Goal: Information Seeking & Learning: Learn about a topic

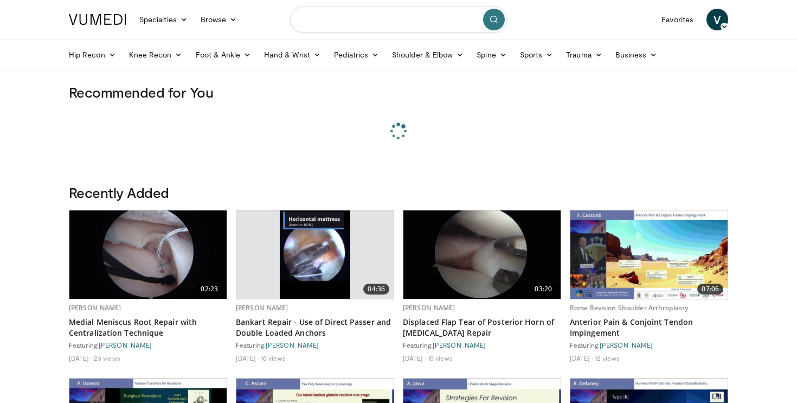
click at [430, 25] on input "Search topics, interventions" at bounding box center [398, 20] width 217 height 26
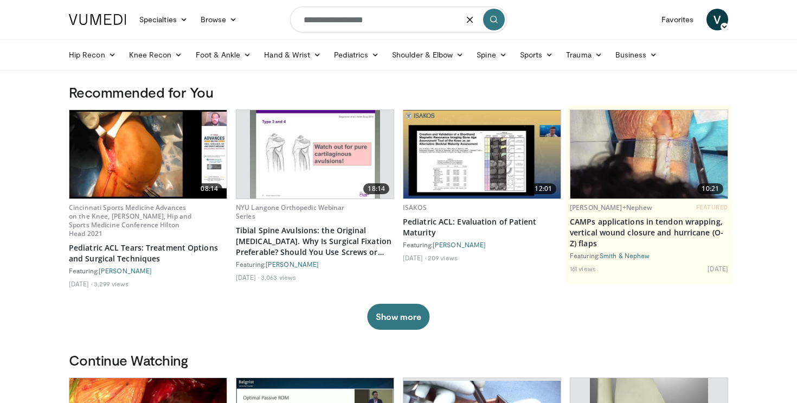
type input "**********"
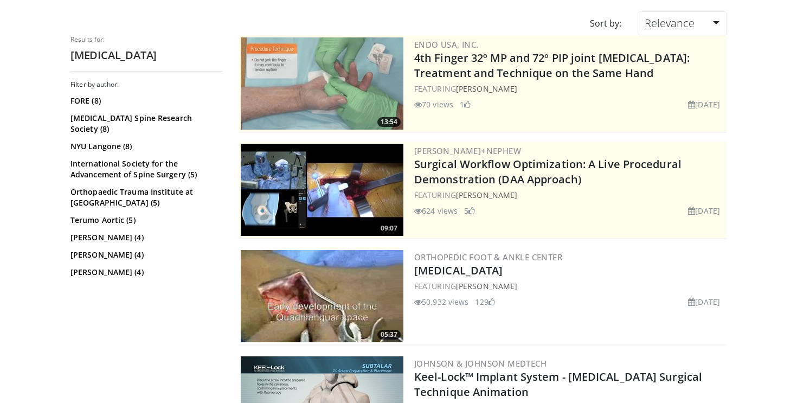
scroll to position [87, 0]
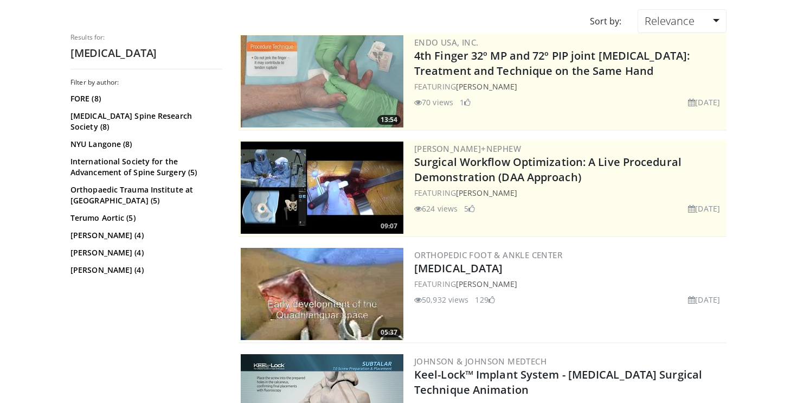
click at [337, 281] on img at bounding box center [322, 294] width 163 height 92
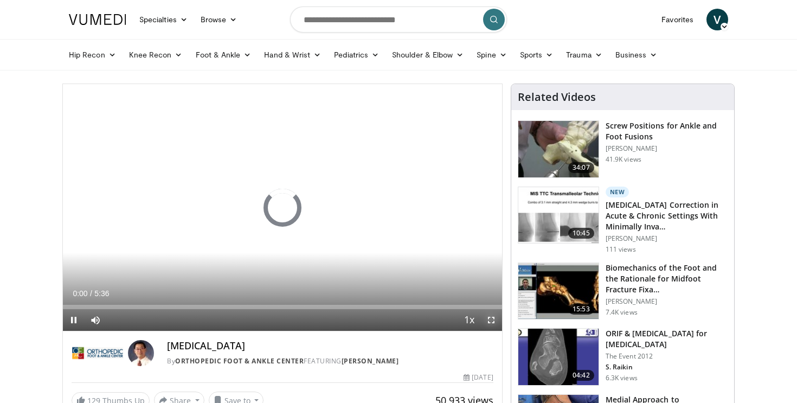
click at [495, 321] on span "Video Player" at bounding box center [491, 320] width 22 height 22
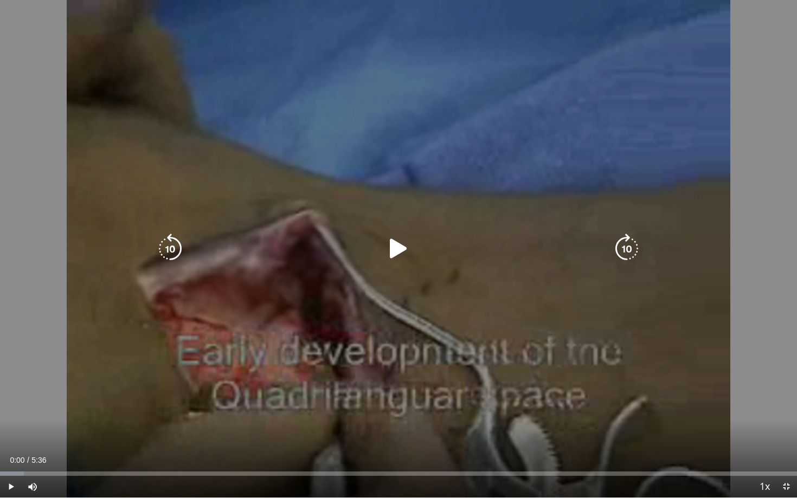
click at [395, 239] on icon "Video Player" at bounding box center [398, 249] width 30 height 30
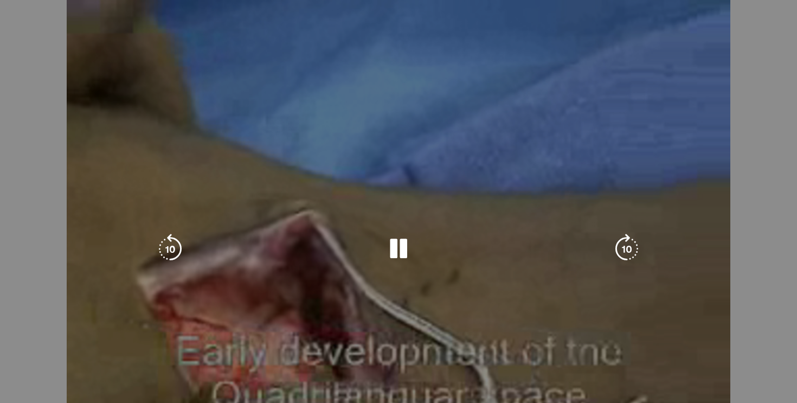
scroll to position [73, 0]
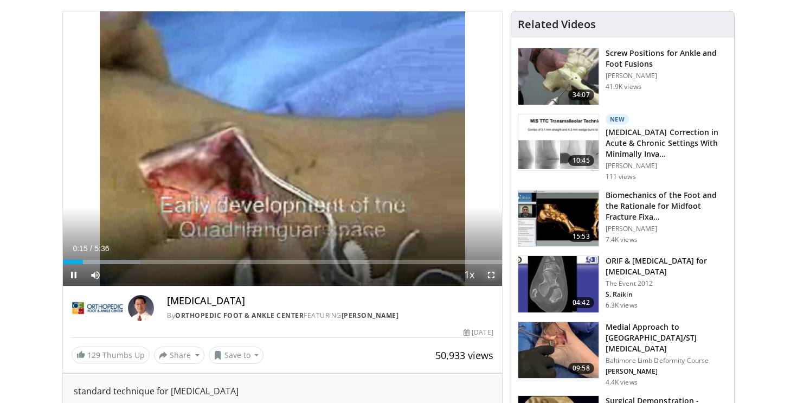
click at [492, 276] on span "Video Player" at bounding box center [491, 275] width 22 height 22
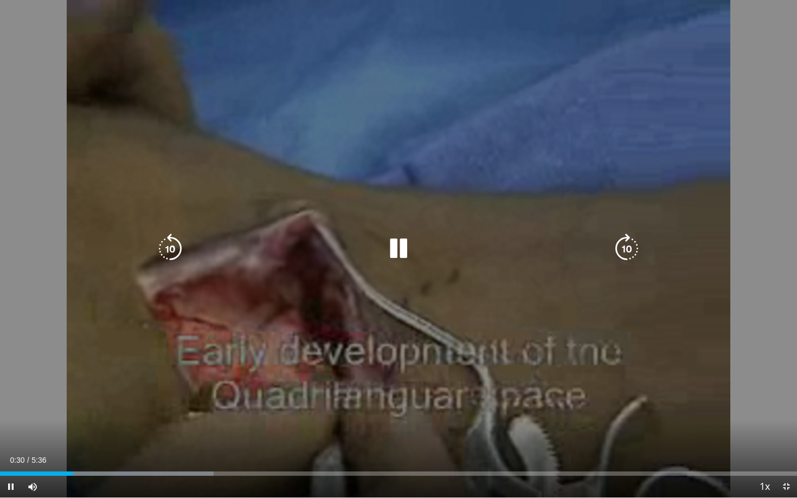
click at [399, 246] on icon "Video Player" at bounding box center [398, 249] width 30 height 30
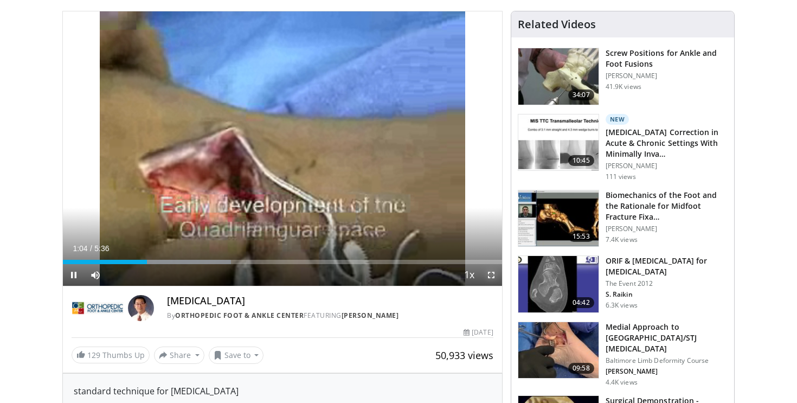
click at [489, 273] on span "Video Player" at bounding box center [491, 275] width 22 height 22
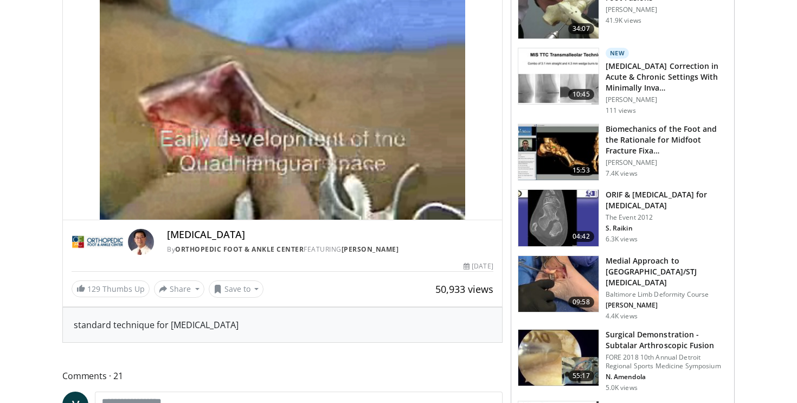
scroll to position [124, 0]
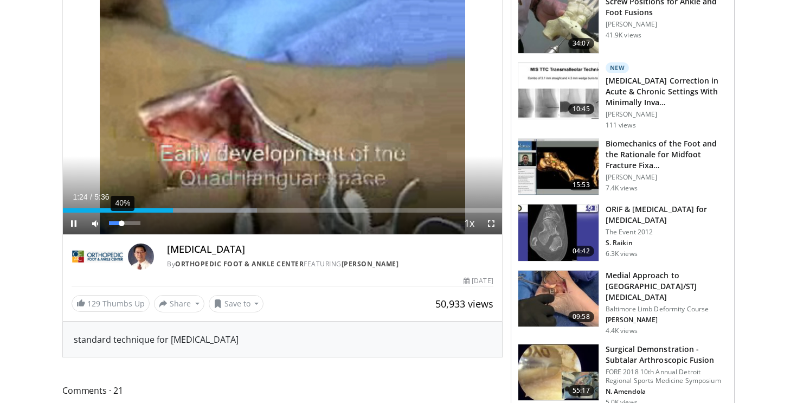
click at [121, 223] on div "40%" at bounding box center [124, 223] width 31 height 4
click at [137, 225] on div "91%" at bounding box center [125, 223] width 38 height 22
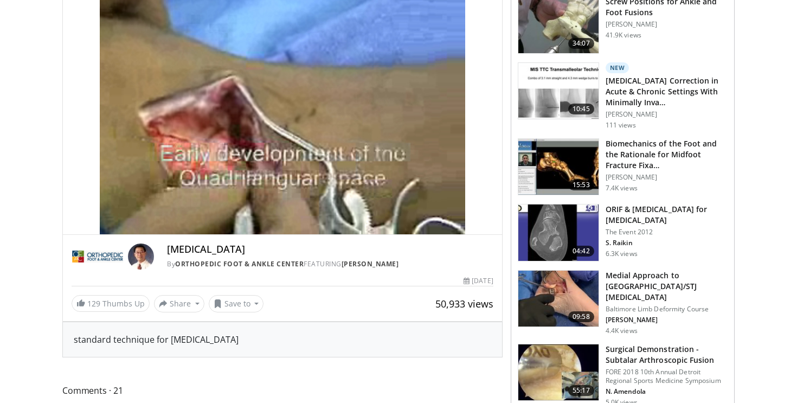
click at [138, 222] on video-js "**********" at bounding box center [282, 97] width 439 height 275
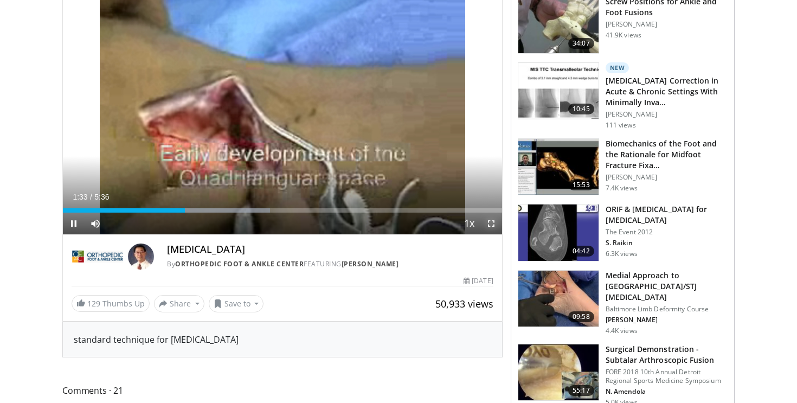
click at [494, 228] on span "Video Player" at bounding box center [491, 223] width 22 height 22
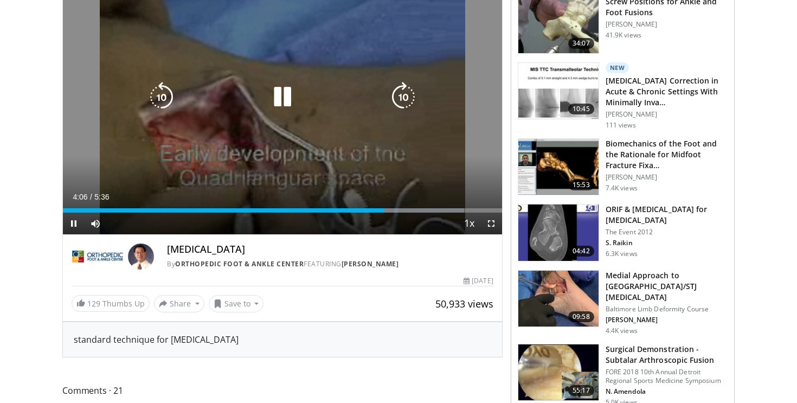
click at [383, 67] on div "10 seconds Tap to unmute" at bounding box center [282, 97] width 439 height 274
click at [282, 106] on icon "Video Player" at bounding box center [282, 97] width 30 height 30
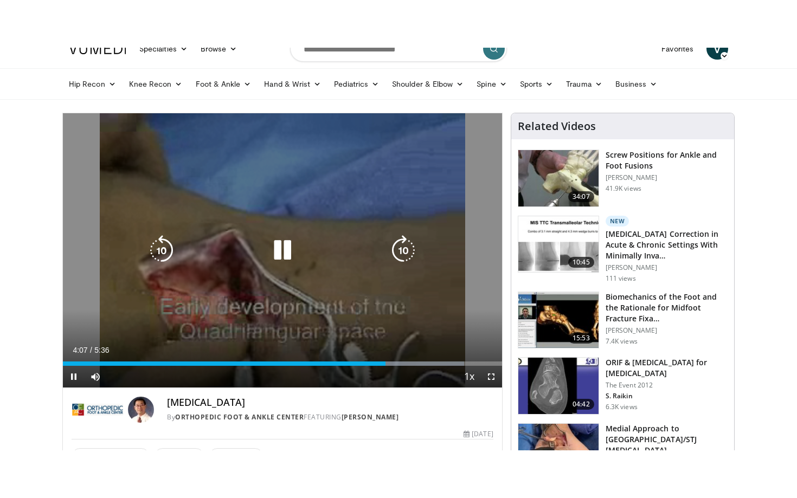
scroll to position [15, 0]
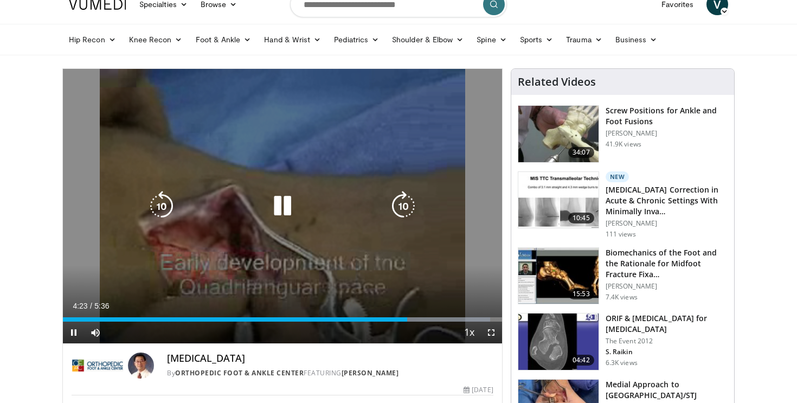
click at [289, 209] on icon "Video Player" at bounding box center [282, 206] width 30 height 30
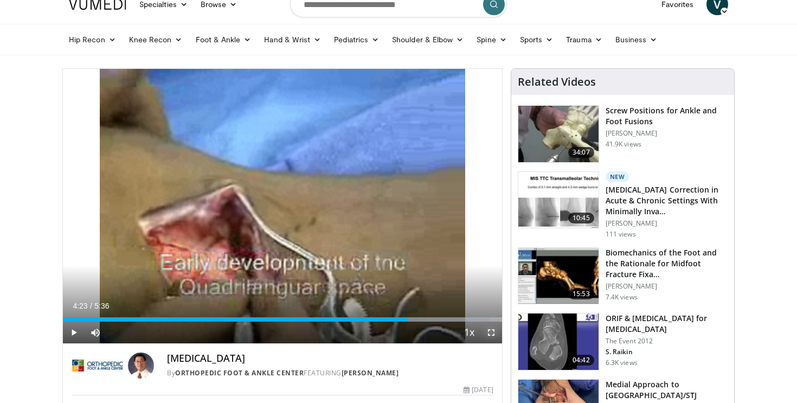
click at [489, 333] on span "Video Player" at bounding box center [491, 332] width 22 height 22
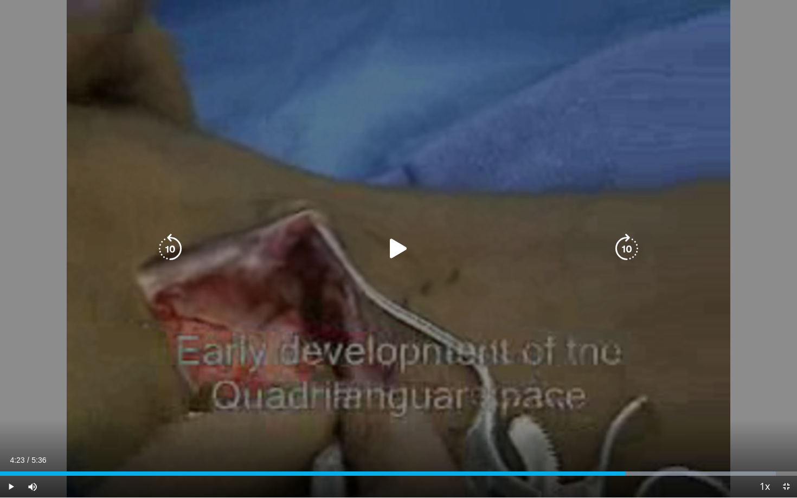
click at [395, 260] on icon "Video Player" at bounding box center [398, 249] width 30 height 30
click at [407, 259] on icon "Video Player" at bounding box center [398, 249] width 30 height 30
click at [408, 256] on icon "Video Player" at bounding box center [398, 249] width 30 height 30
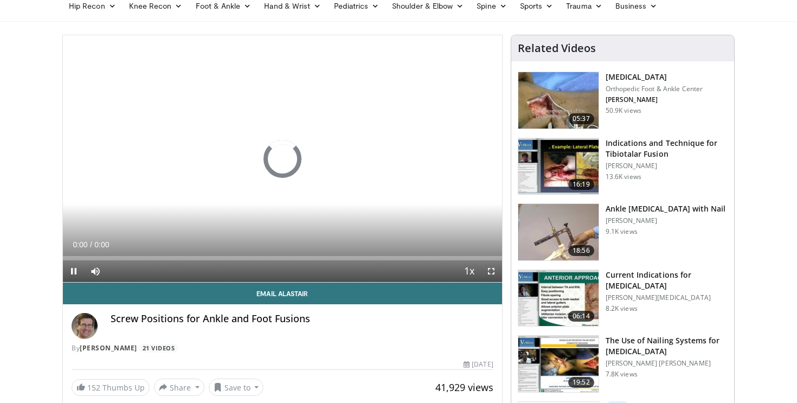
scroll to position [50, 0]
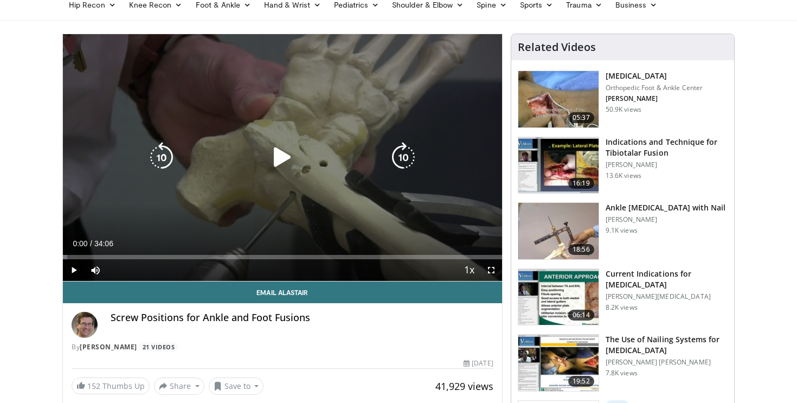
click at [302, 166] on div "Video Player" at bounding box center [282, 157] width 263 height 22
click at [278, 152] on icon "Video Player" at bounding box center [282, 157] width 30 height 30
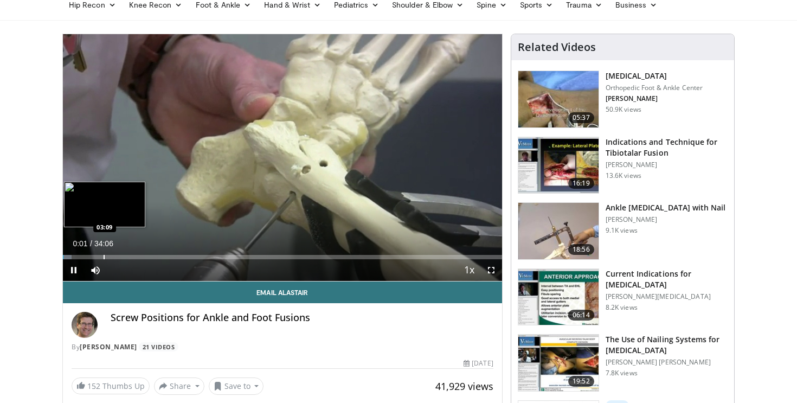
click at [104, 250] on div "Loaded : 1.95% 00:01 03:09" at bounding box center [282, 254] width 439 height 10
click at [89, 256] on div "Progress Bar" at bounding box center [89, 257] width 1 height 4
click at [78, 253] on div "Loaded : 0.00% 01:10 01:13" at bounding box center [282, 254] width 439 height 10
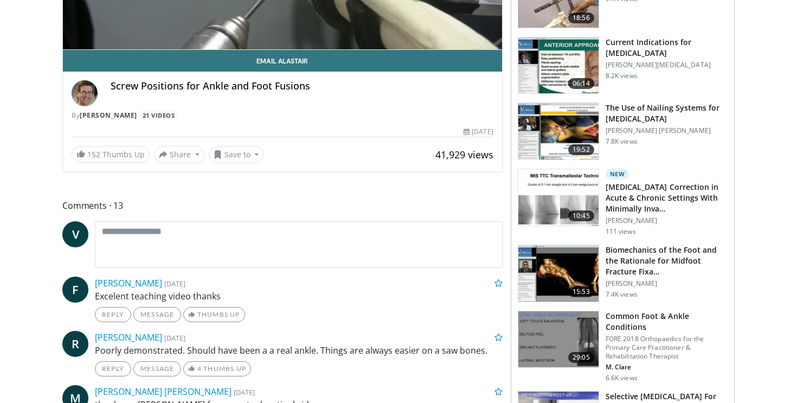
scroll to position [0, 0]
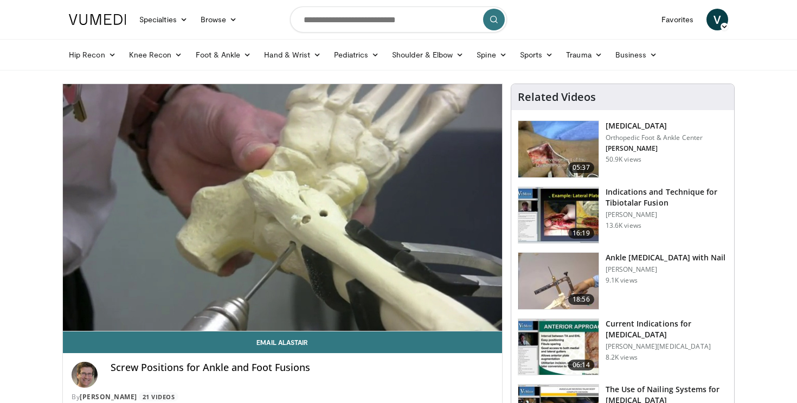
click at [537, 220] on img at bounding box center [558, 215] width 80 height 56
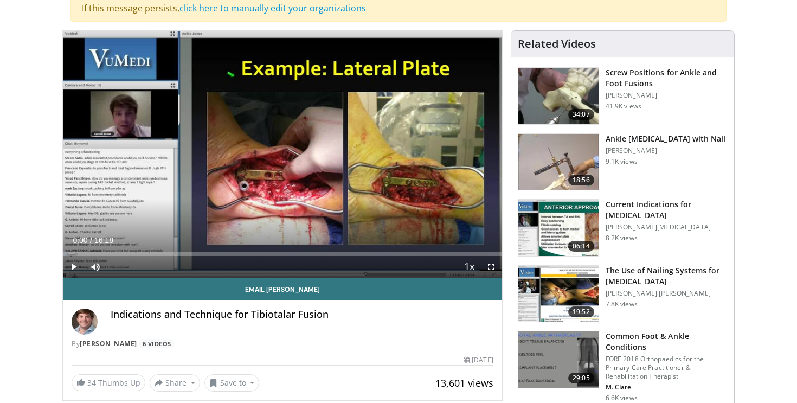
scroll to position [120, 0]
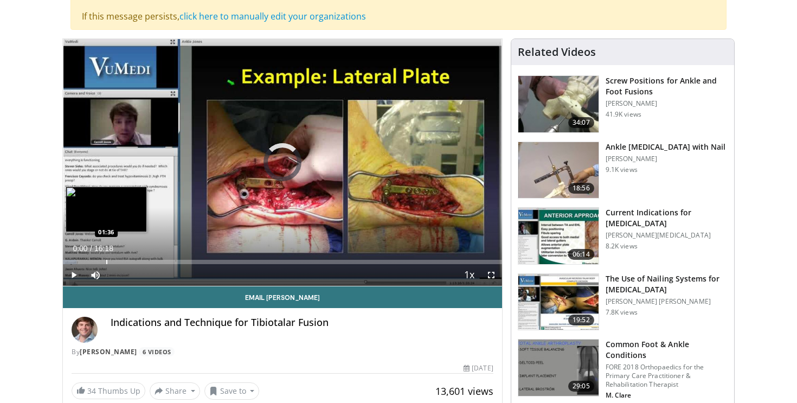
click at [106, 260] on div "Progress Bar" at bounding box center [106, 262] width 1 height 4
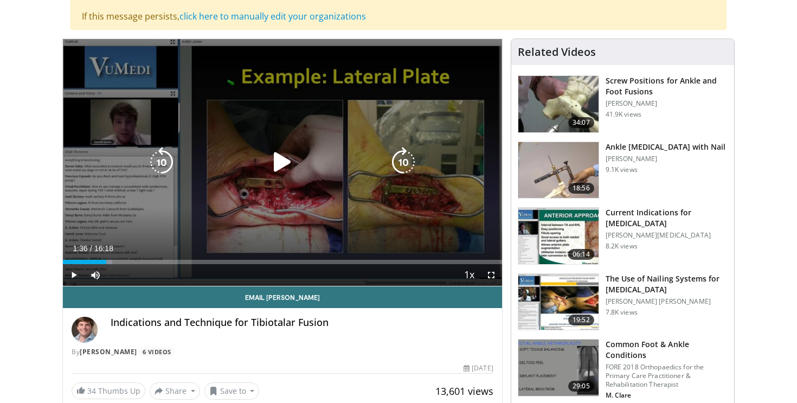
click at [278, 190] on div "10 seconds Tap to unmute" at bounding box center [282, 162] width 439 height 247
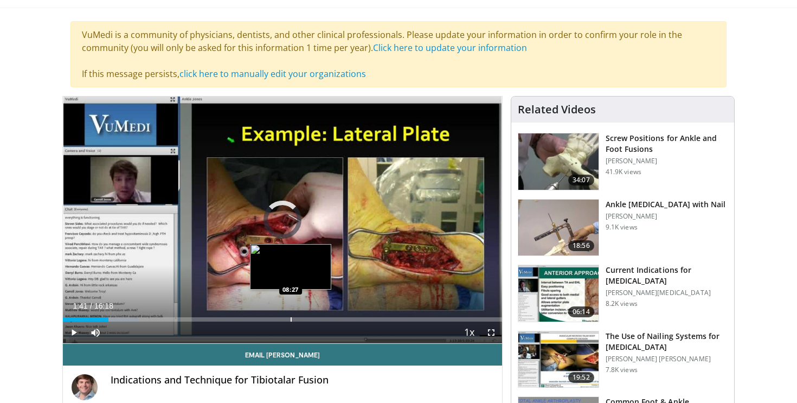
click at [290, 312] on div "Loaded : 17.35% 01:41 08:27" at bounding box center [282, 316] width 439 height 10
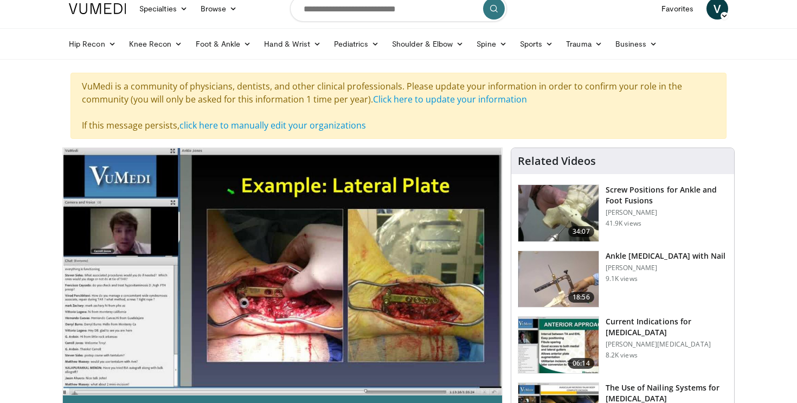
scroll to position [3, 0]
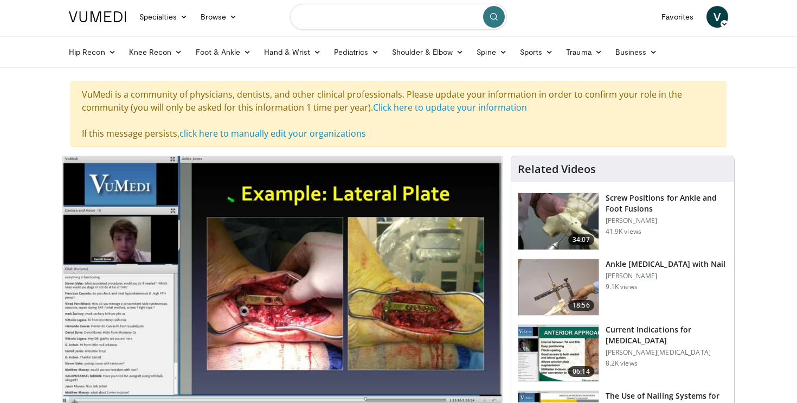
click at [316, 8] on input "Search topics, interventions" at bounding box center [398, 17] width 217 height 26
type input "**********"
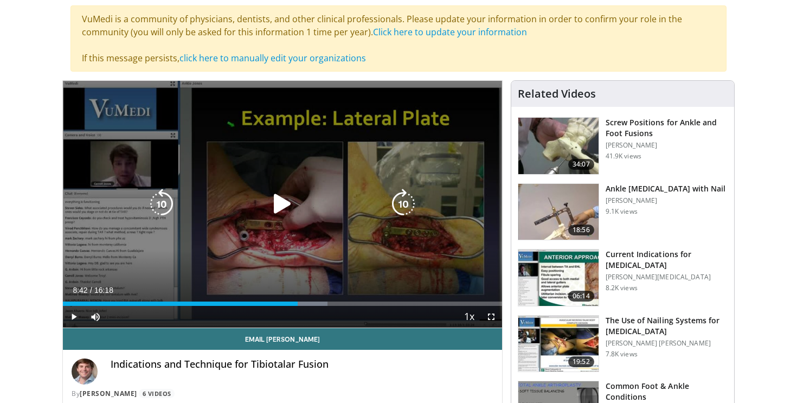
scroll to position [80, 0]
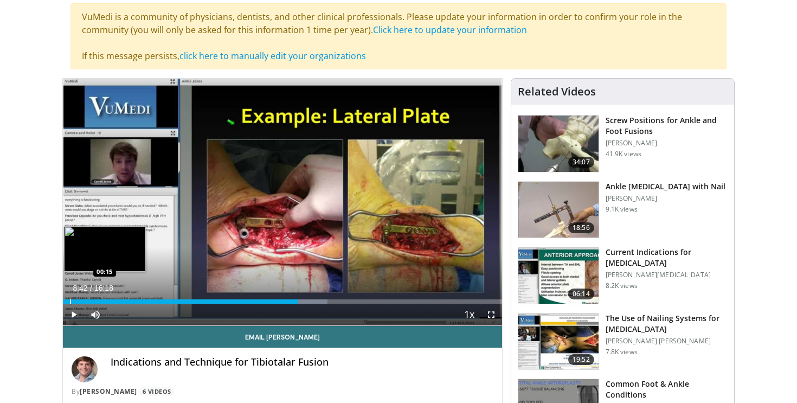
click at [70, 299] on div "Loaded : 60.22% 08:42 00:15" at bounding box center [282, 298] width 439 height 10
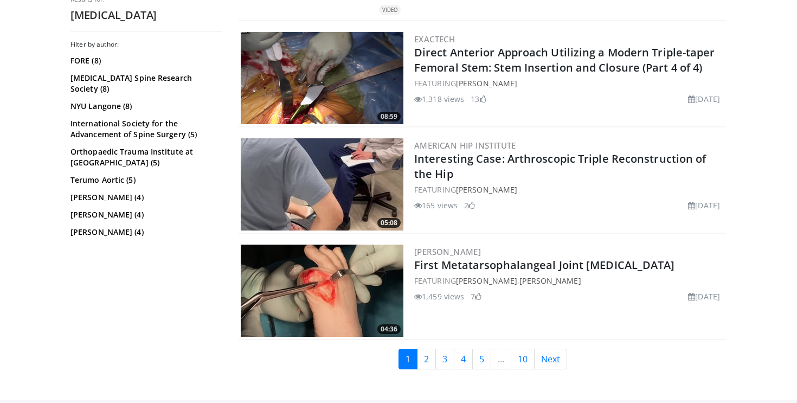
scroll to position [2723, 0]
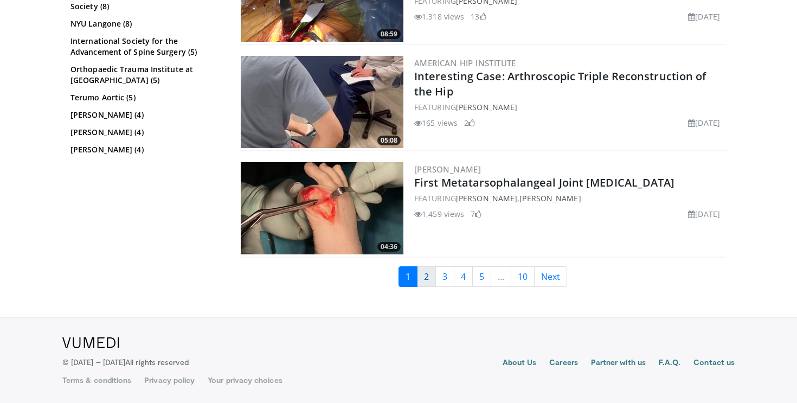
click at [425, 278] on link "2" at bounding box center [426, 276] width 19 height 21
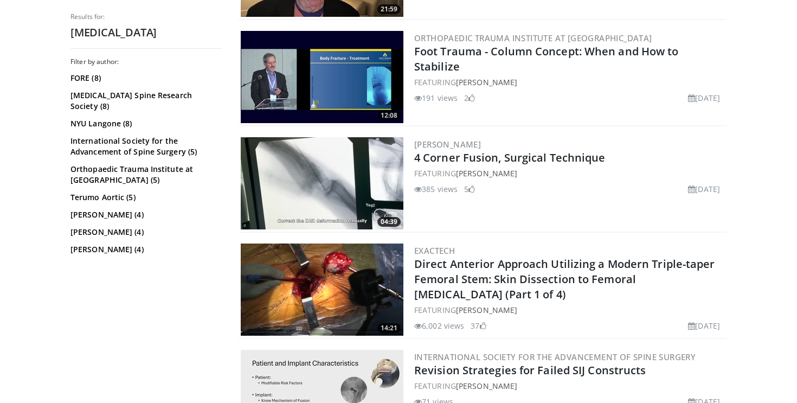
scroll to position [411, 0]
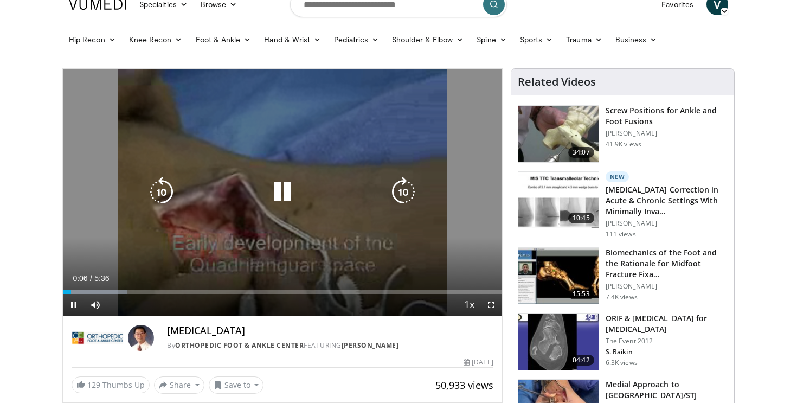
click at [282, 186] on icon "Video Player" at bounding box center [282, 192] width 30 height 30
